Goal: Information Seeking & Learning: Learn about a topic

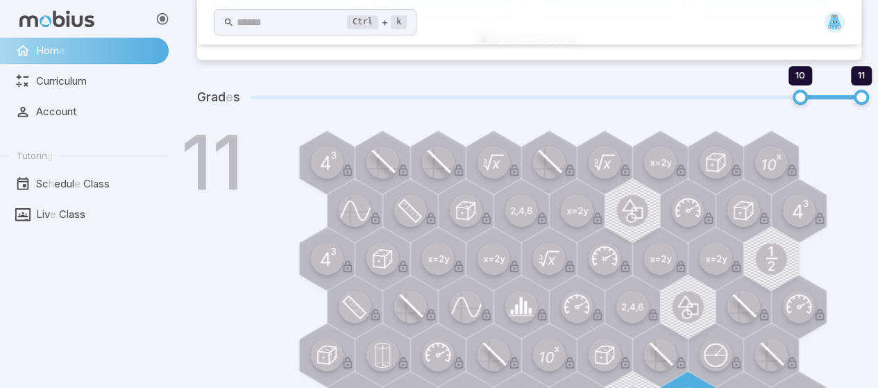
scroll to position [1083, 0]
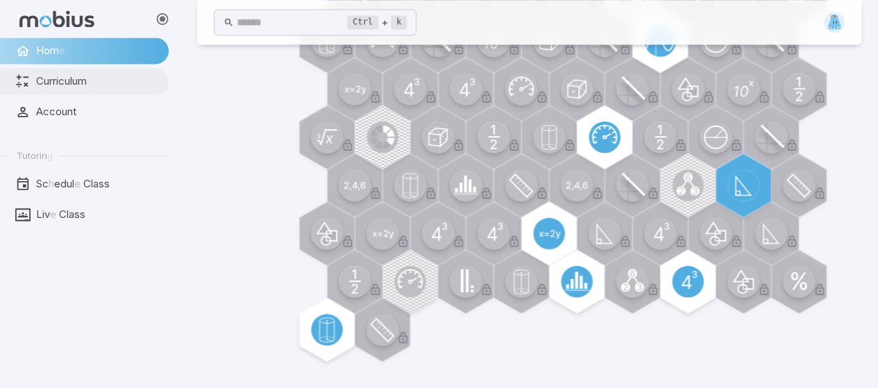
click at [70, 73] on link "Curriculum" at bounding box center [84, 81] width 169 height 26
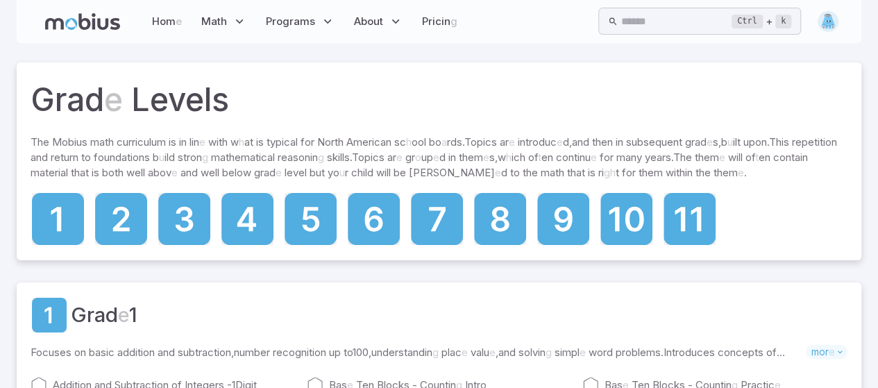
click at [830, 26] on img at bounding box center [828, 21] width 21 height 21
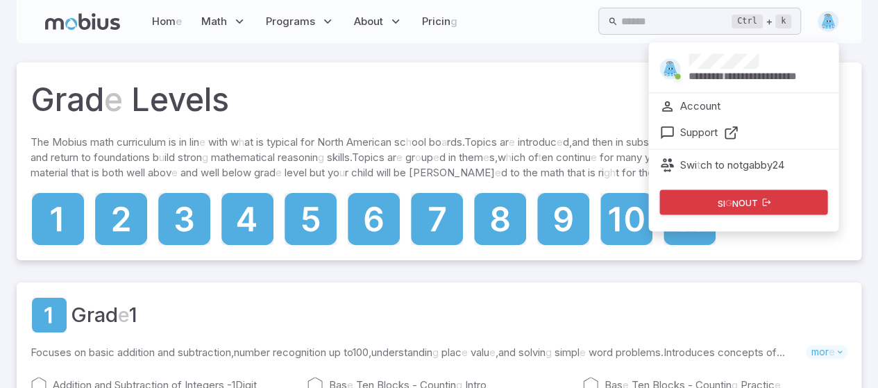
click at [732, 114] on li "Account" at bounding box center [743, 106] width 190 height 26
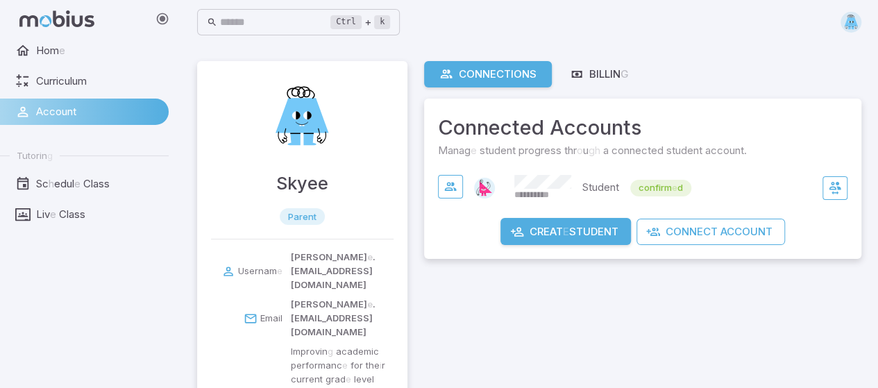
click at [606, 178] on div "**********" at bounding box center [582, 188] width 217 height 26
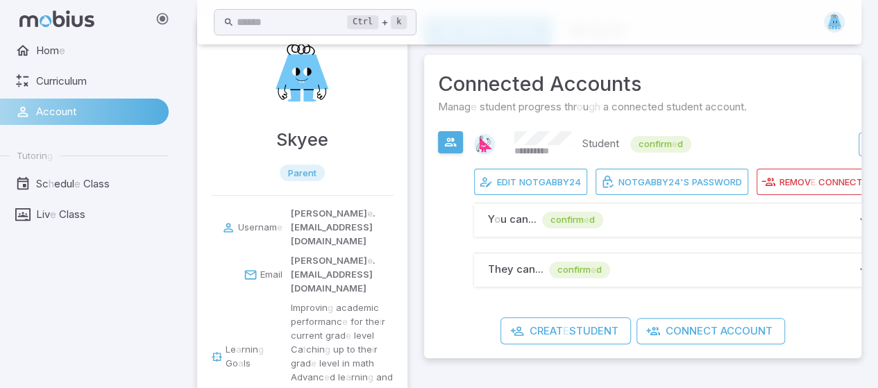
scroll to position [43, 0]
click at [51, 74] on readpronunciation-word "Curriculum" at bounding box center [61, 80] width 51 height 13
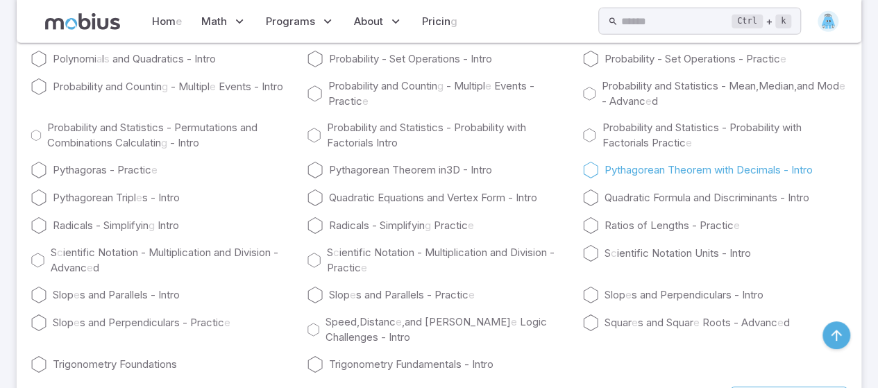
scroll to position [7520, 0]
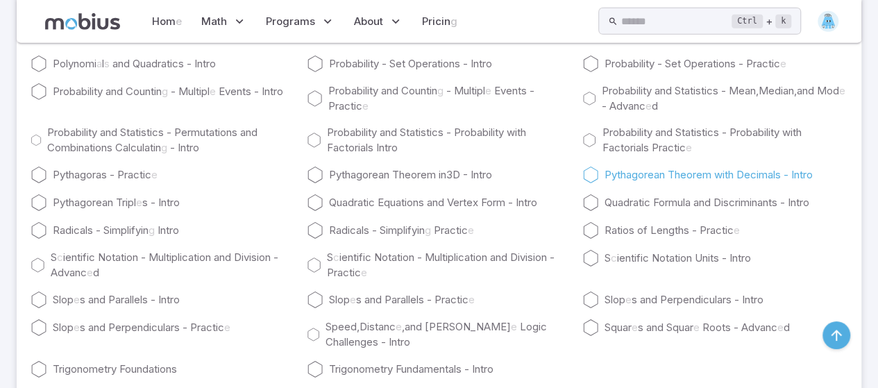
click at [605, 181] on readpronunciation-word "Pythagorean" at bounding box center [635, 174] width 60 height 13
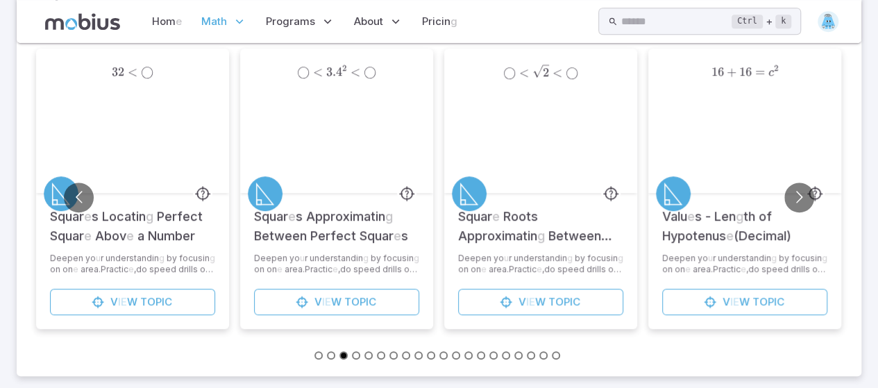
scroll to position [0, 0]
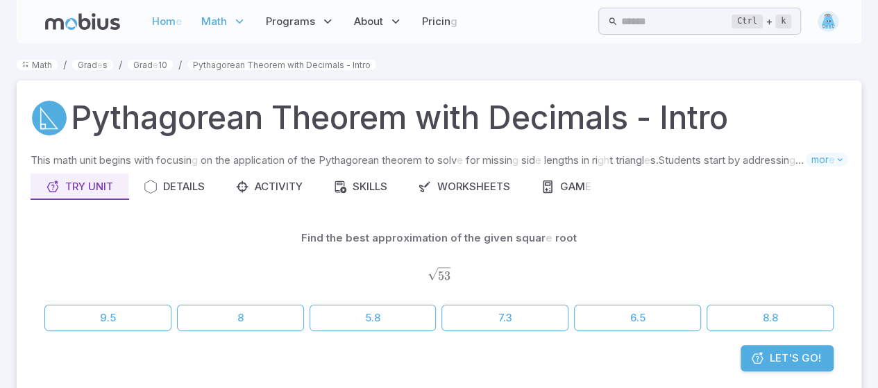
click at [168, 24] on readpronunciation-span "Hom" at bounding box center [164, 21] width 24 height 13
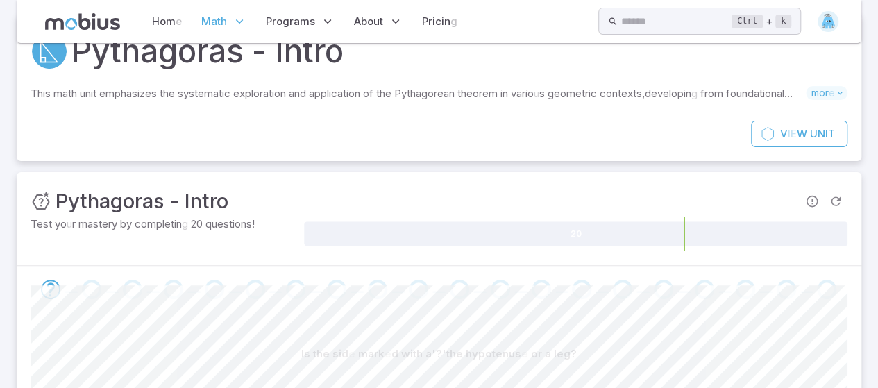
scroll to position [61, 0]
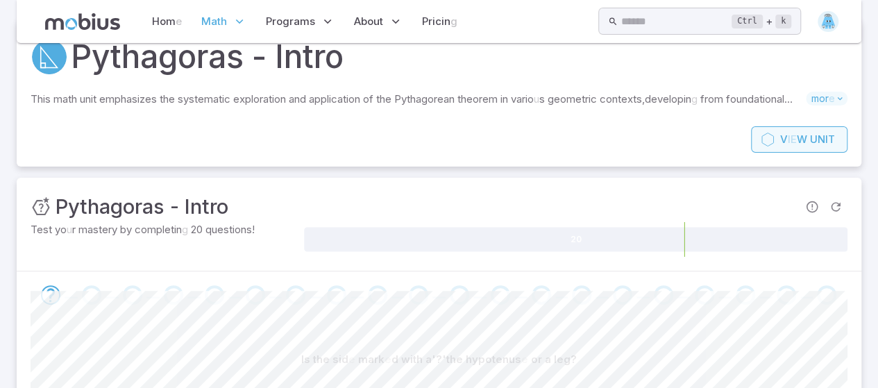
click at [783, 141] on readpronunciation-span "V" at bounding box center [784, 139] width 8 height 13
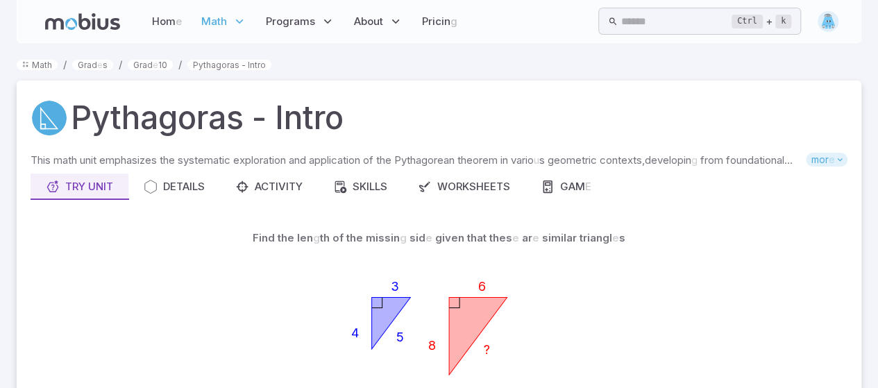
click at [813, 155] on readpronunciation-span "mor" at bounding box center [820, 159] width 17 height 12
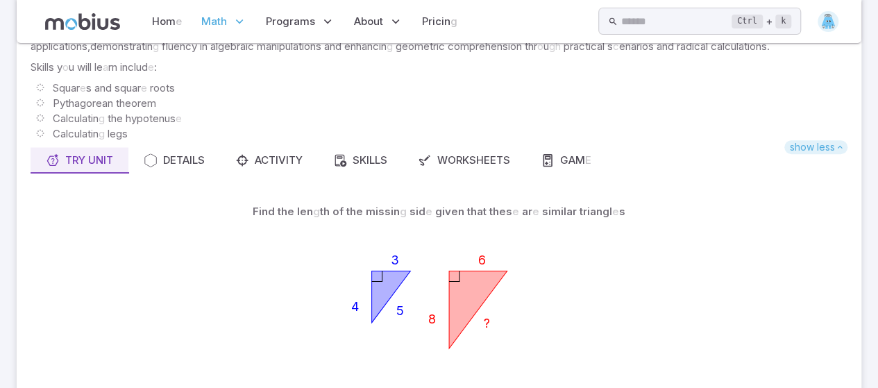
scroll to position [208, 0]
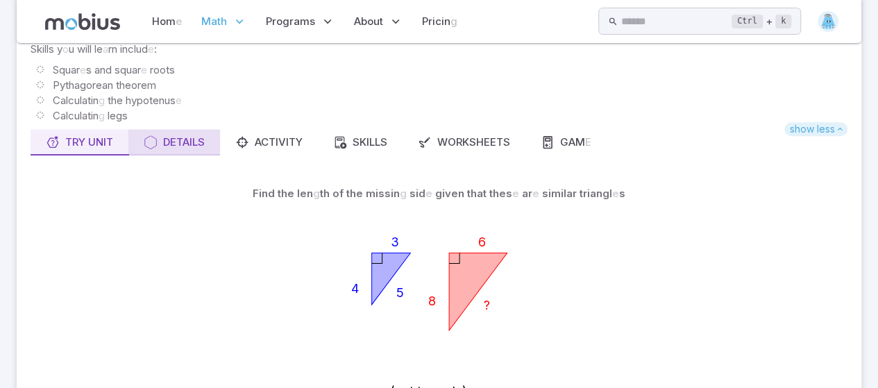
click at [146, 148] on icon "button" at bounding box center [151, 142] width 14 height 14
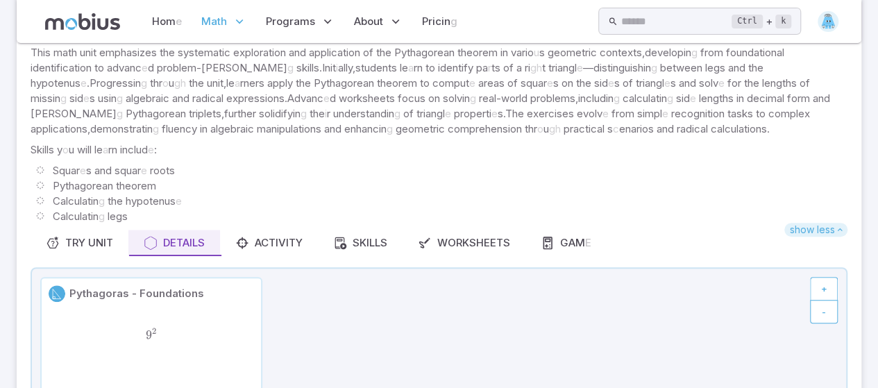
scroll to position [104, 0]
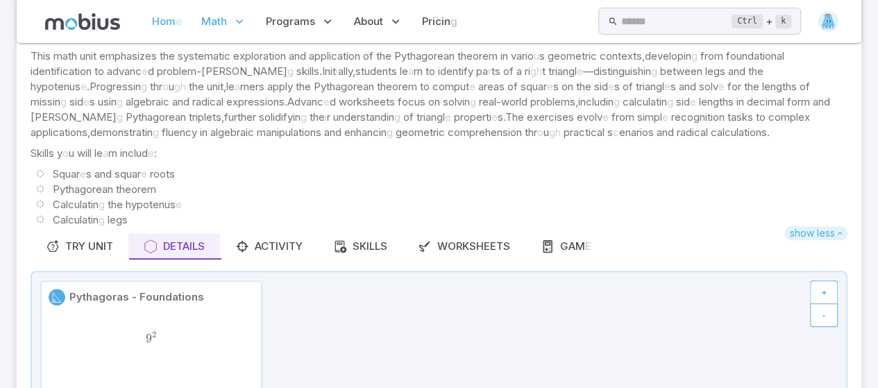
click at [176, 16] on readpronunciation-span "e" at bounding box center [179, 21] width 6 height 13
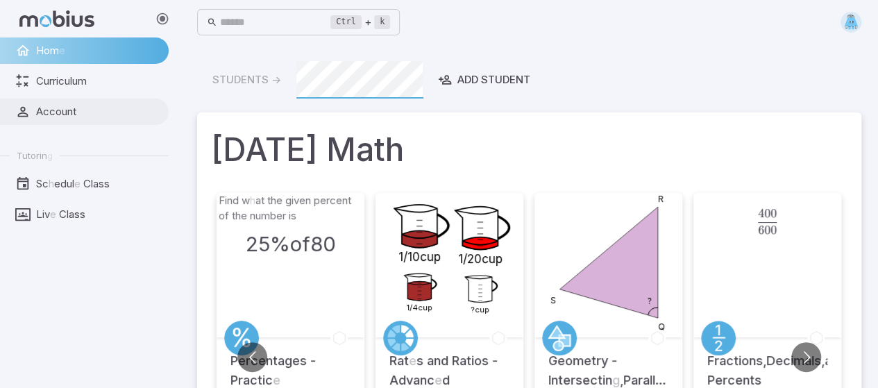
click at [67, 112] on readpronunciation-word "Account" at bounding box center [56, 111] width 40 height 13
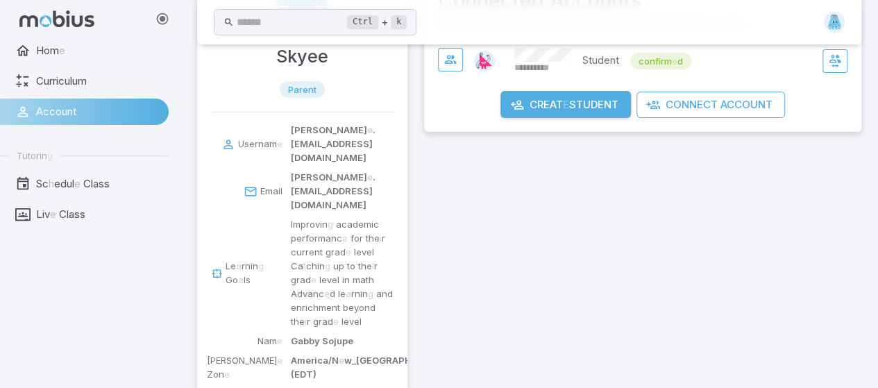
scroll to position [124, 0]
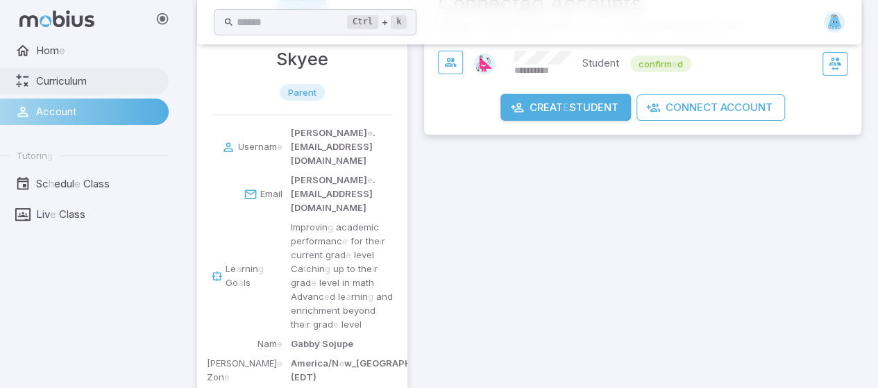
click at [92, 78] on span "Curriculum" at bounding box center [97, 81] width 123 height 15
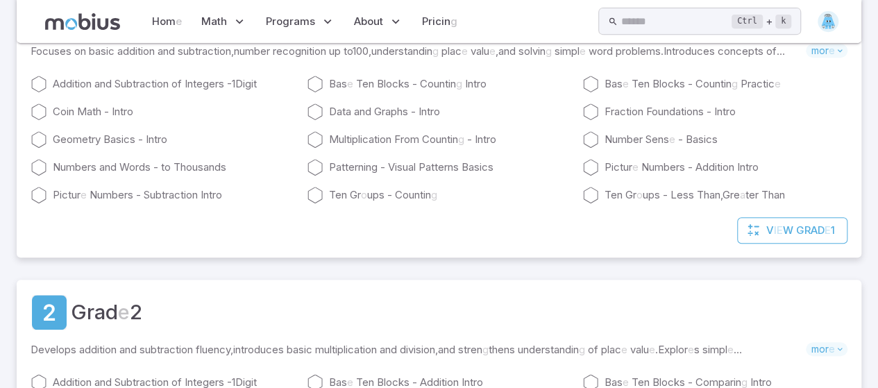
scroll to position [0, 0]
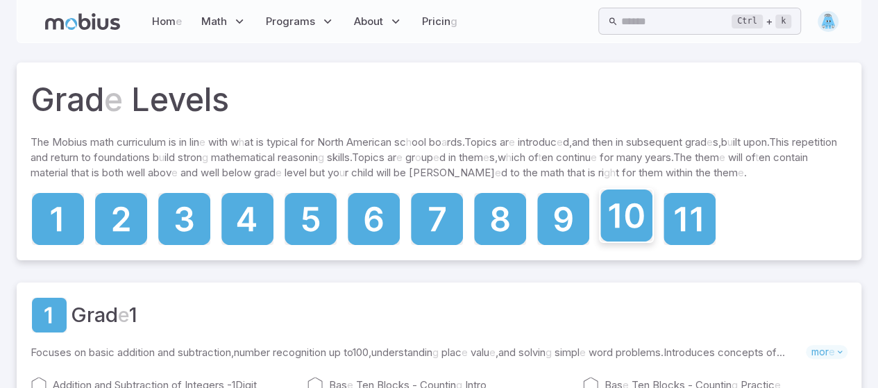
click at [634, 210] on icon at bounding box center [626, 216] width 52 height 52
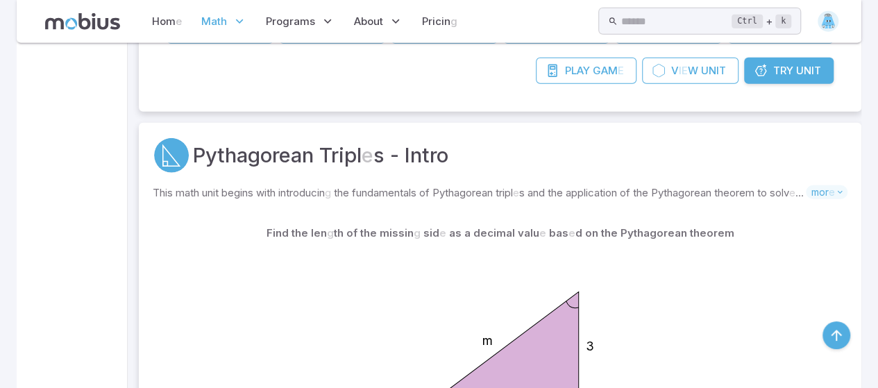
scroll to position [4721, 0]
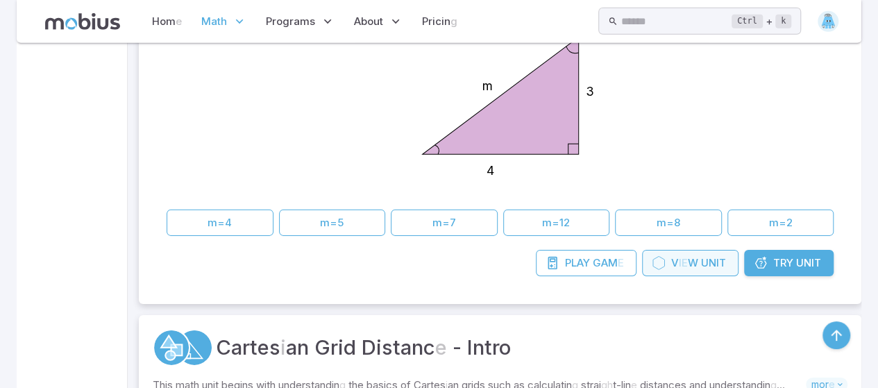
click at [689, 268] on link "V ie w Unit" at bounding box center [690, 263] width 96 height 26
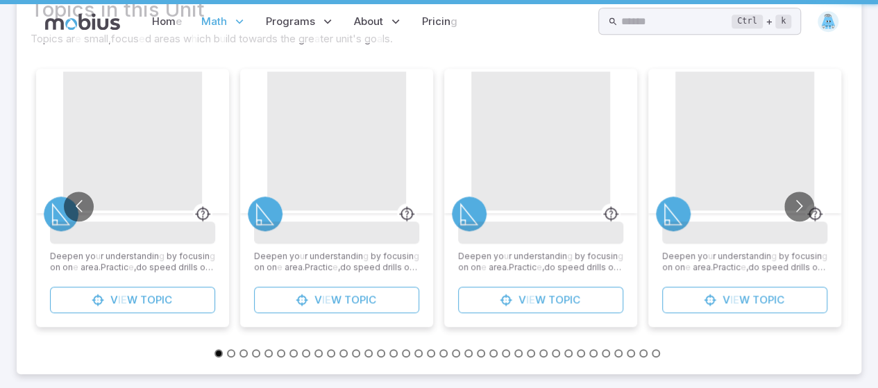
scroll to position [0, 0]
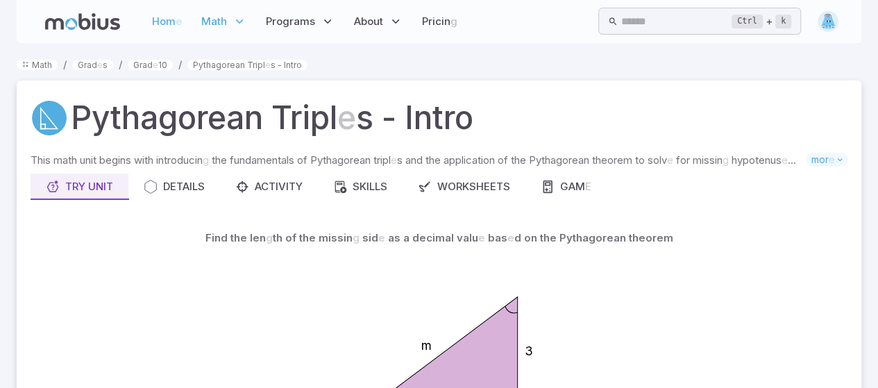
click at [158, 24] on readpronunciation-span "Hom" at bounding box center [164, 21] width 24 height 13
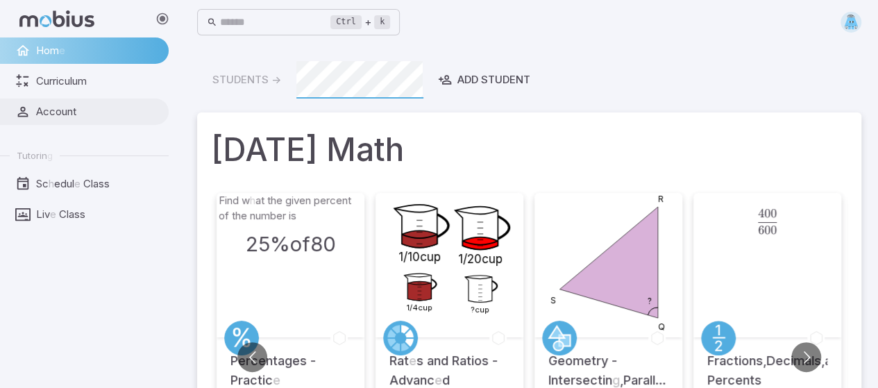
click at [36, 99] on link "Account" at bounding box center [84, 112] width 169 height 26
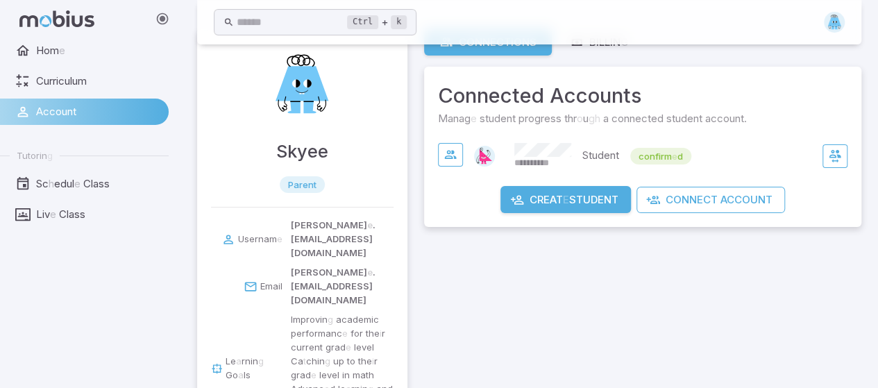
scroll to position [35, 0]
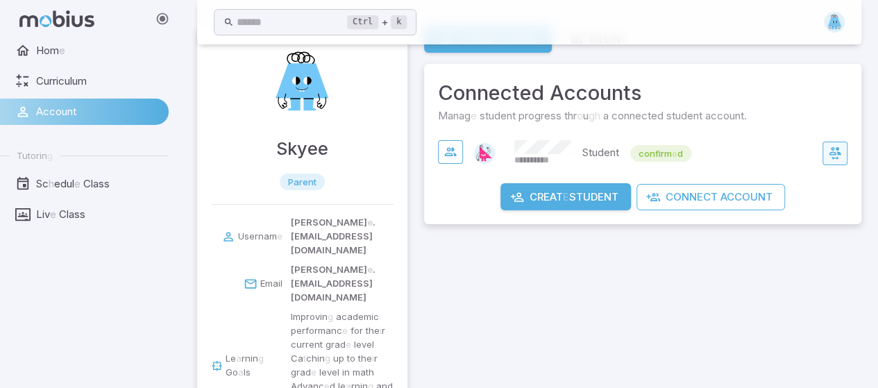
click at [839, 149] on icon "button" at bounding box center [835, 153] width 14 height 14
